Goal: Download file/media

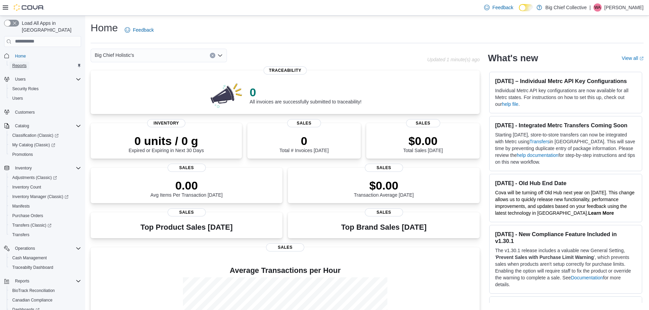
click at [27, 62] on link "Reports" at bounding box center [20, 66] width 20 height 8
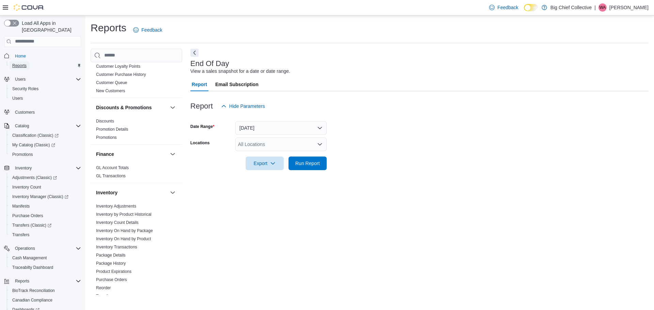
scroll to position [102, 0]
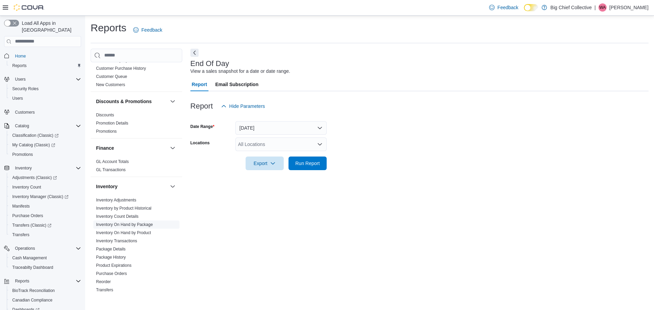
click at [146, 224] on link "Inventory On Hand by Package" at bounding box center [124, 224] width 57 height 5
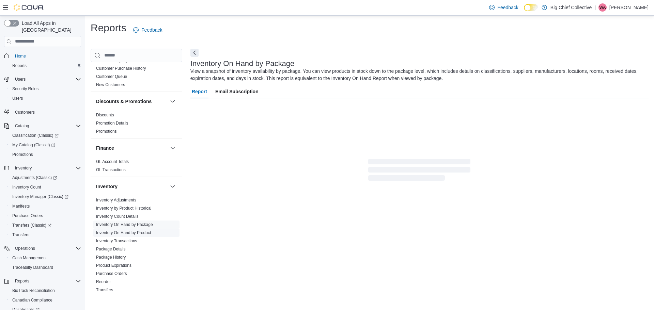
click at [150, 230] on span "Inventory On Hand by Product" at bounding box center [123, 232] width 55 height 5
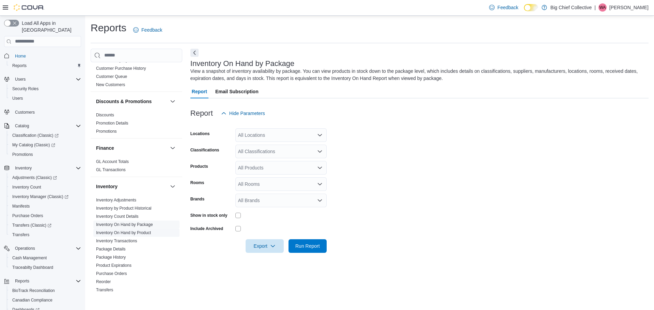
click at [150, 231] on link "Inventory On Hand by Product" at bounding box center [123, 232] width 55 height 5
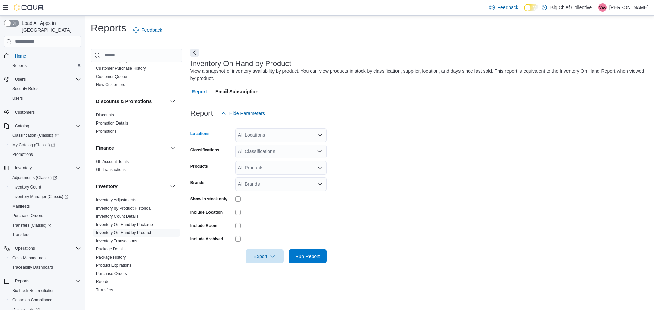
click at [240, 129] on div "All Locations" at bounding box center [280, 135] width 91 height 14
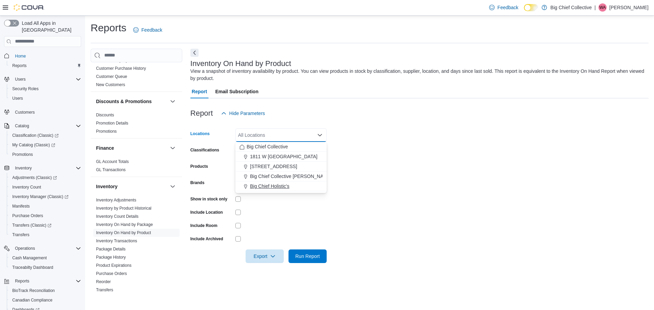
click at [268, 186] on span "Big Chief Holistic's" at bounding box center [269, 186] width 39 height 7
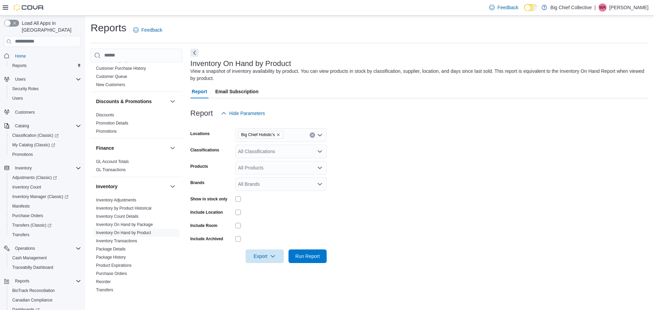
click at [401, 198] on form "Locations Big Chief Holistic's Classifications All Classifications Products All…" at bounding box center [419, 191] width 458 height 143
click at [255, 151] on div "All Classifications" at bounding box center [280, 152] width 91 height 14
click at [261, 173] on span "Flower" at bounding box center [257, 173] width 14 height 7
click at [484, 154] on form "Locations Big Chief Holistic's Classifications Flower Products All Products Bra…" at bounding box center [419, 191] width 458 height 143
click at [241, 198] on div at bounding box center [280, 198] width 91 height 5
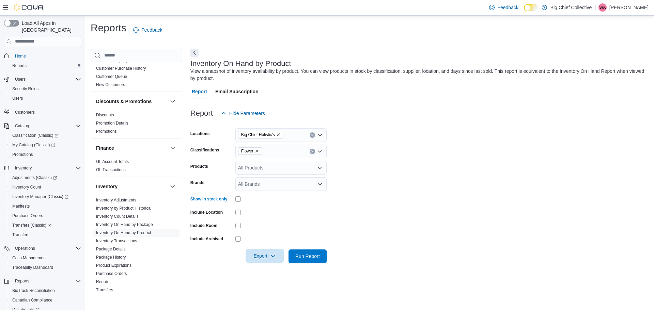
click at [262, 255] on span "Export" at bounding box center [265, 256] width 30 height 14
click at [276, 216] on span "Export to Excel" at bounding box center [265, 215] width 31 height 5
click at [272, 150] on div "Flower" at bounding box center [280, 152] width 91 height 14
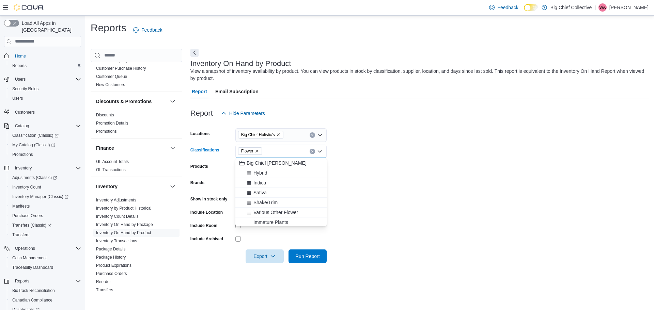
click at [257, 150] on icon "Remove Flower from selection in this group" at bounding box center [256, 151] width 3 height 3
click at [264, 183] on span "Edibles" at bounding box center [258, 183] width 16 height 7
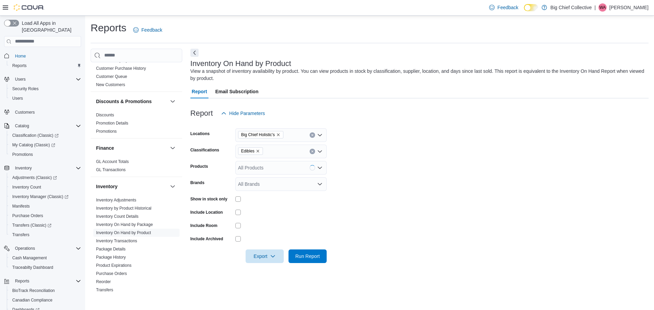
click at [411, 148] on form "Locations Big Chief Holistic's Classifications Edibles Products All Products Br…" at bounding box center [419, 191] width 458 height 143
click at [259, 257] on span "Export" at bounding box center [265, 256] width 30 height 14
click at [261, 215] on span "Export to Excel" at bounding box center [265, 215] width 31 height 5
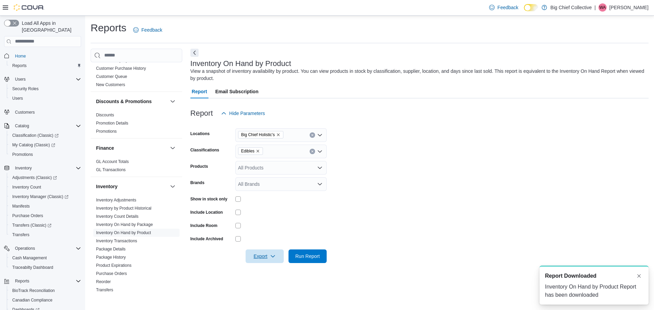
scroll to position [0, 0]
